Goal: Use online tool/utility: Utilize a website feature to perform a specific function

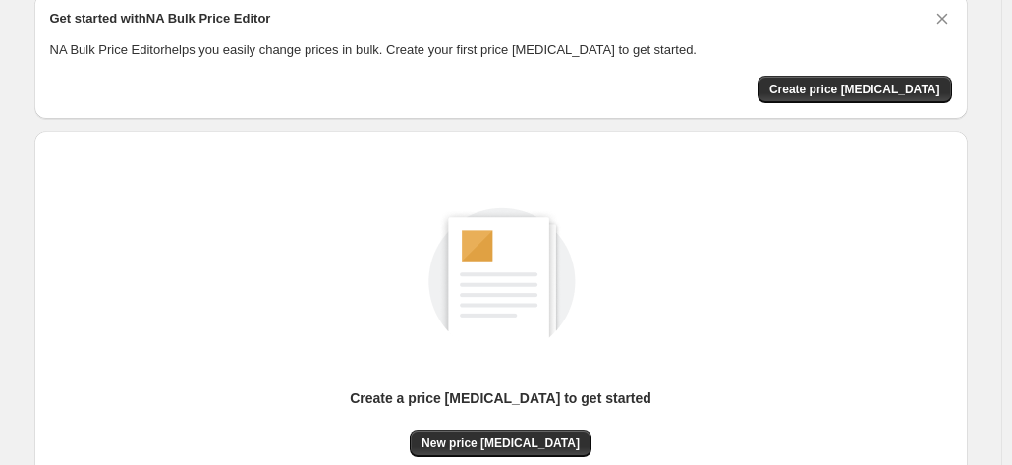
scroll to position [270, 0]
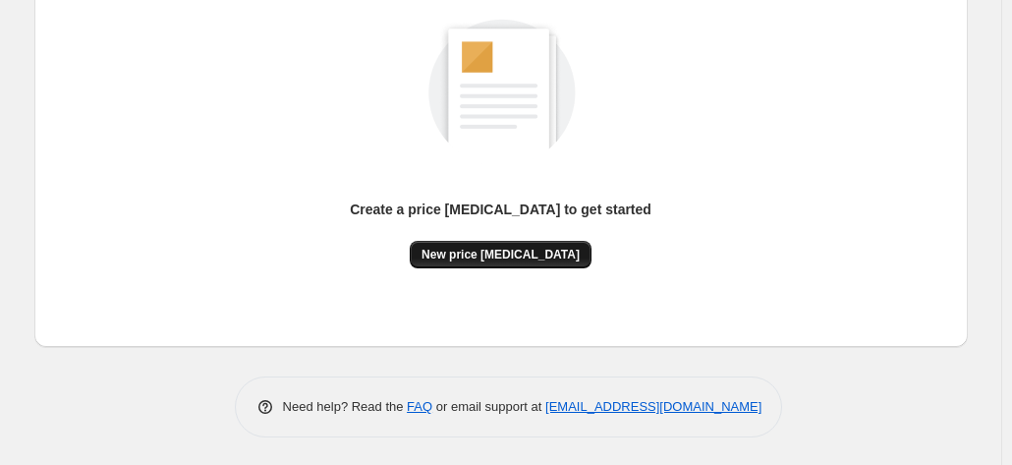
click at [547, 247] on span "New price [MEDICAL_DATA]" at bounding box center [501, 255] width 158 height 16
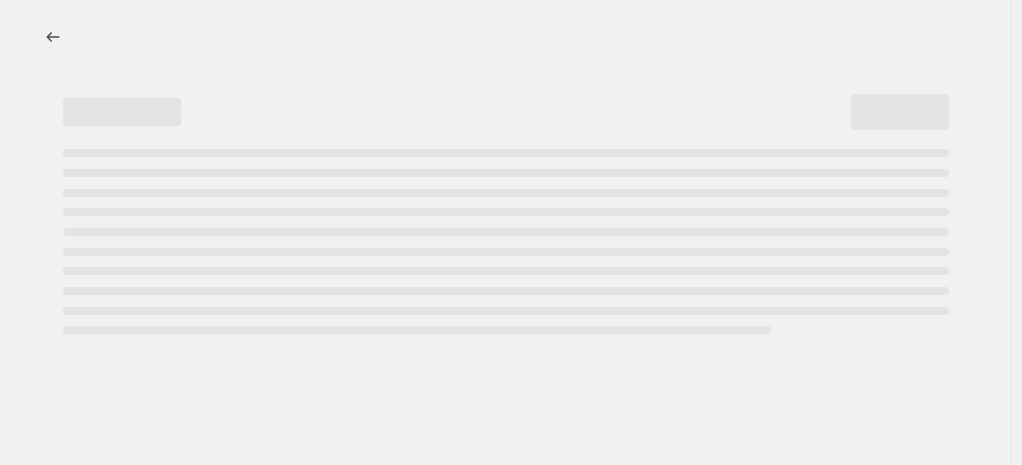
select select "percentage"
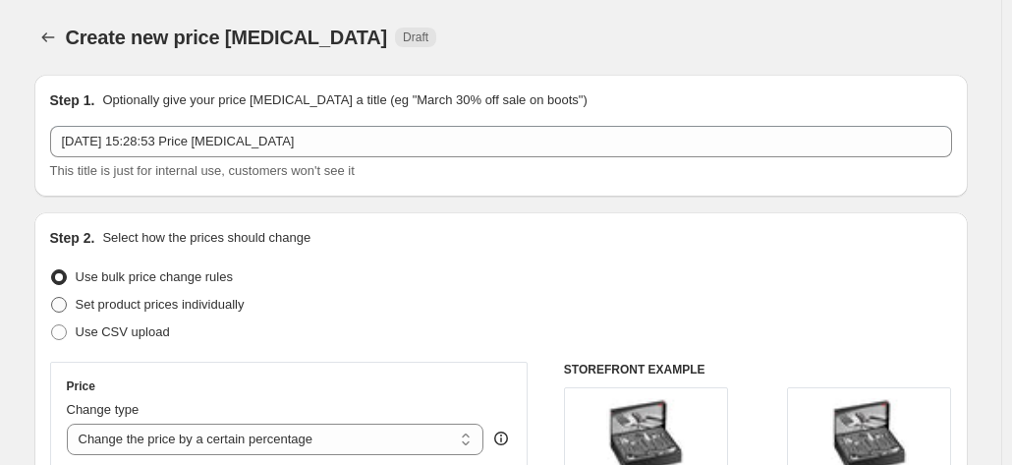
scroll to position [393, 0]
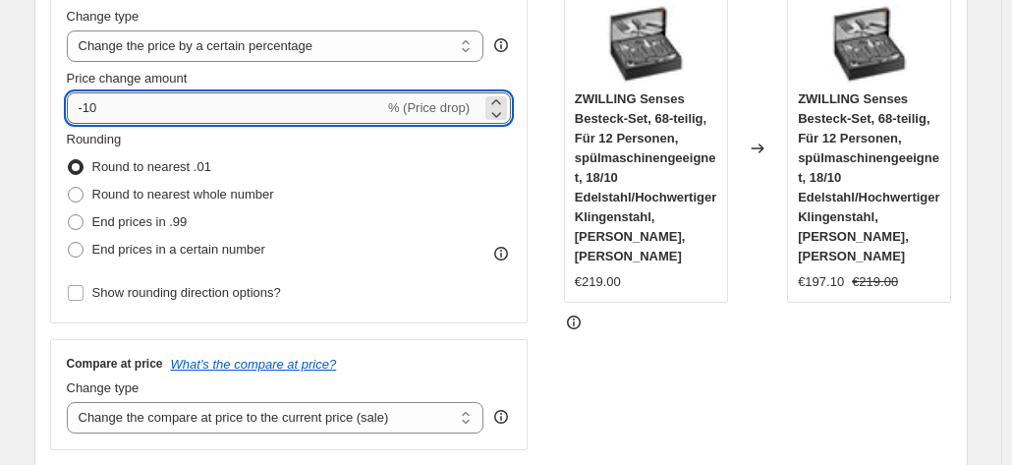
click at [167, 113] on input "-10" at bounding box center [225, 107] width 317 height 31
type input "-1"
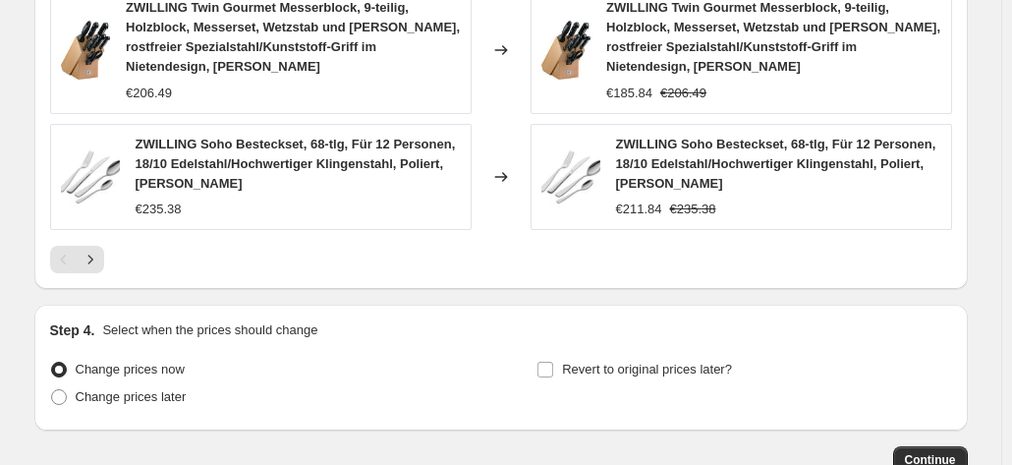
scroll to position [1605, 0]
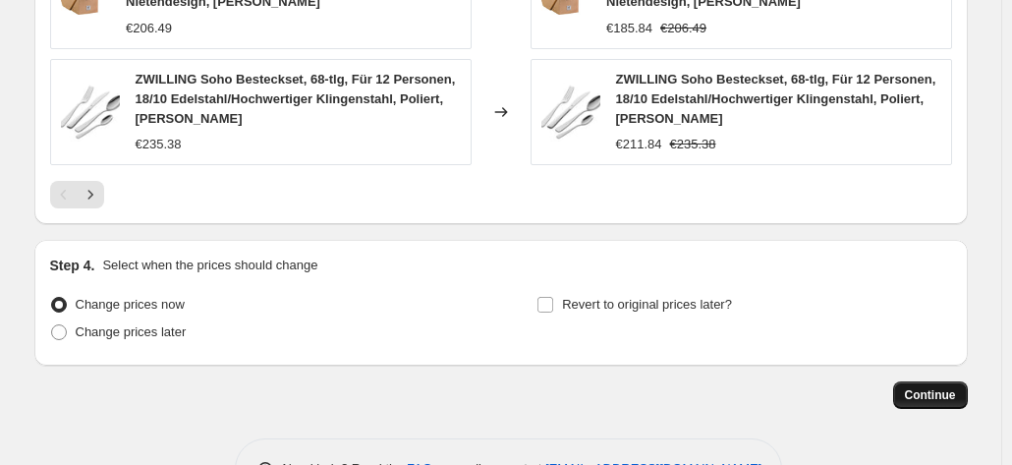
type input "-35"
click at [933, 387] on span "Continue" at bounding box center [930, 395] width 51 height 16
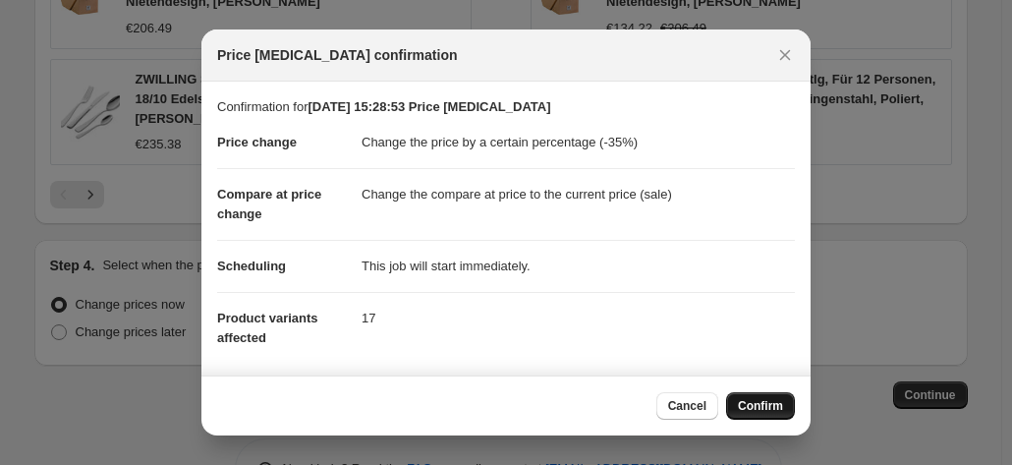
click at [752, 392] on button "Confirm" at bounding box center [760, 406] width 69 height 28
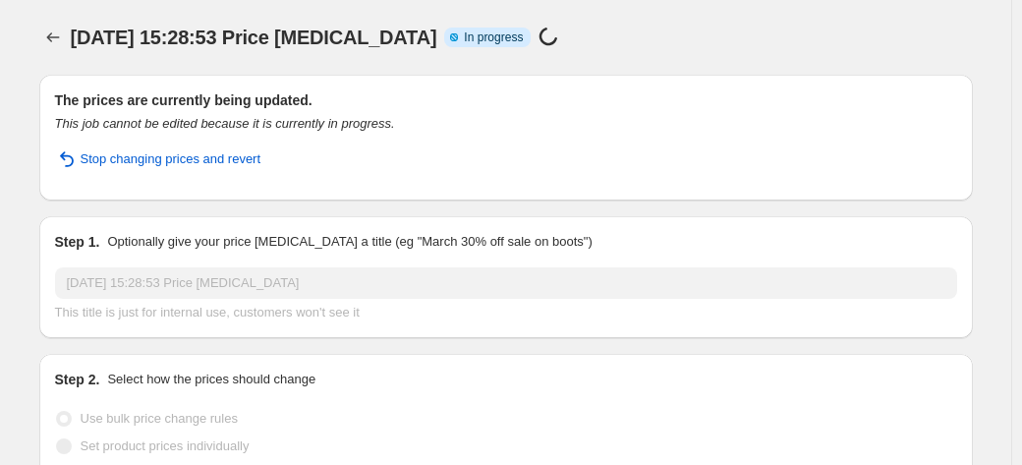
select select "percentage"
